Goal: Task Accomplishment & Management: Complete application form

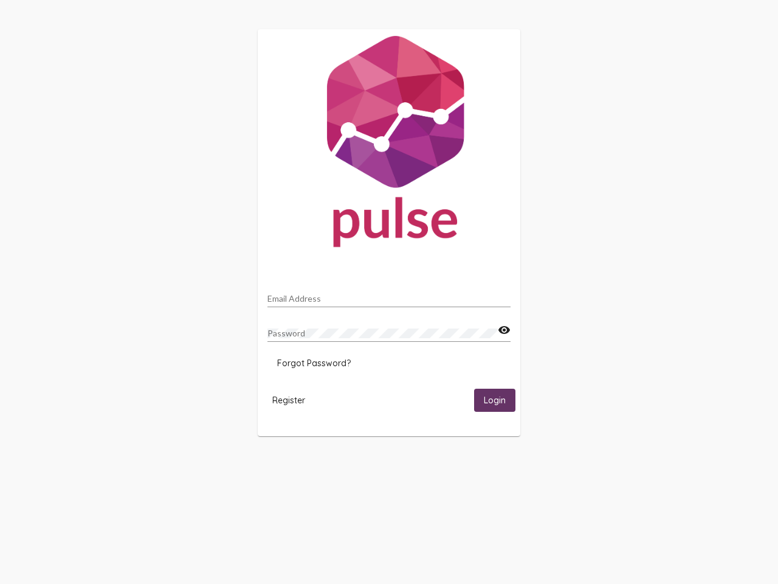
click at [389, 295] on input "Email Address" at bounding box center [389, 299] width 243 height 10
click at [504, 330] on mat-icon "visibility" at bounding box center [504, 330] width 13 height 15
click at [314, 363] on span "Forgot Password?" at bounding box center [314, 363] width 74 height 11
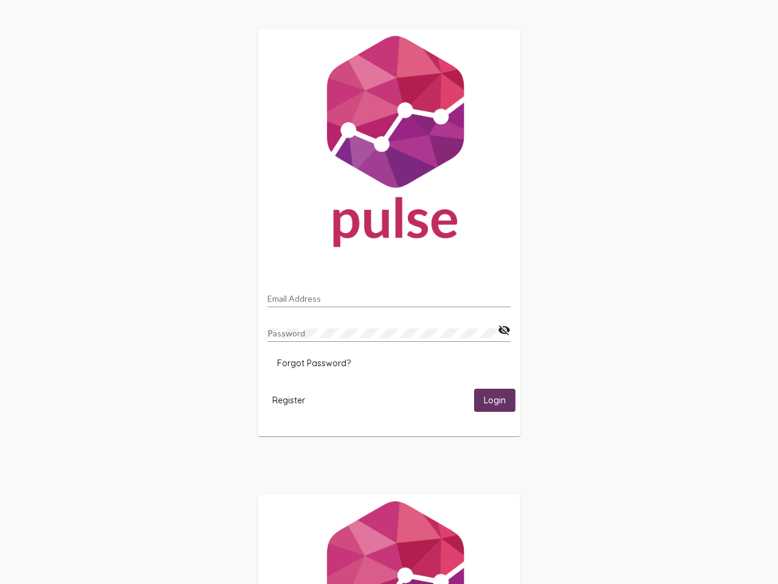
click at [289, 400] on span "Register" at bounding box center [288, 400] width 33 height 11
click at [495, 400] on html "Email Address Password visibility_off Forgot Password? Register Login" at bounding box center [389, 394] width 778 height 788
